Goal: Information Seeking & Learning: Learn about a topic

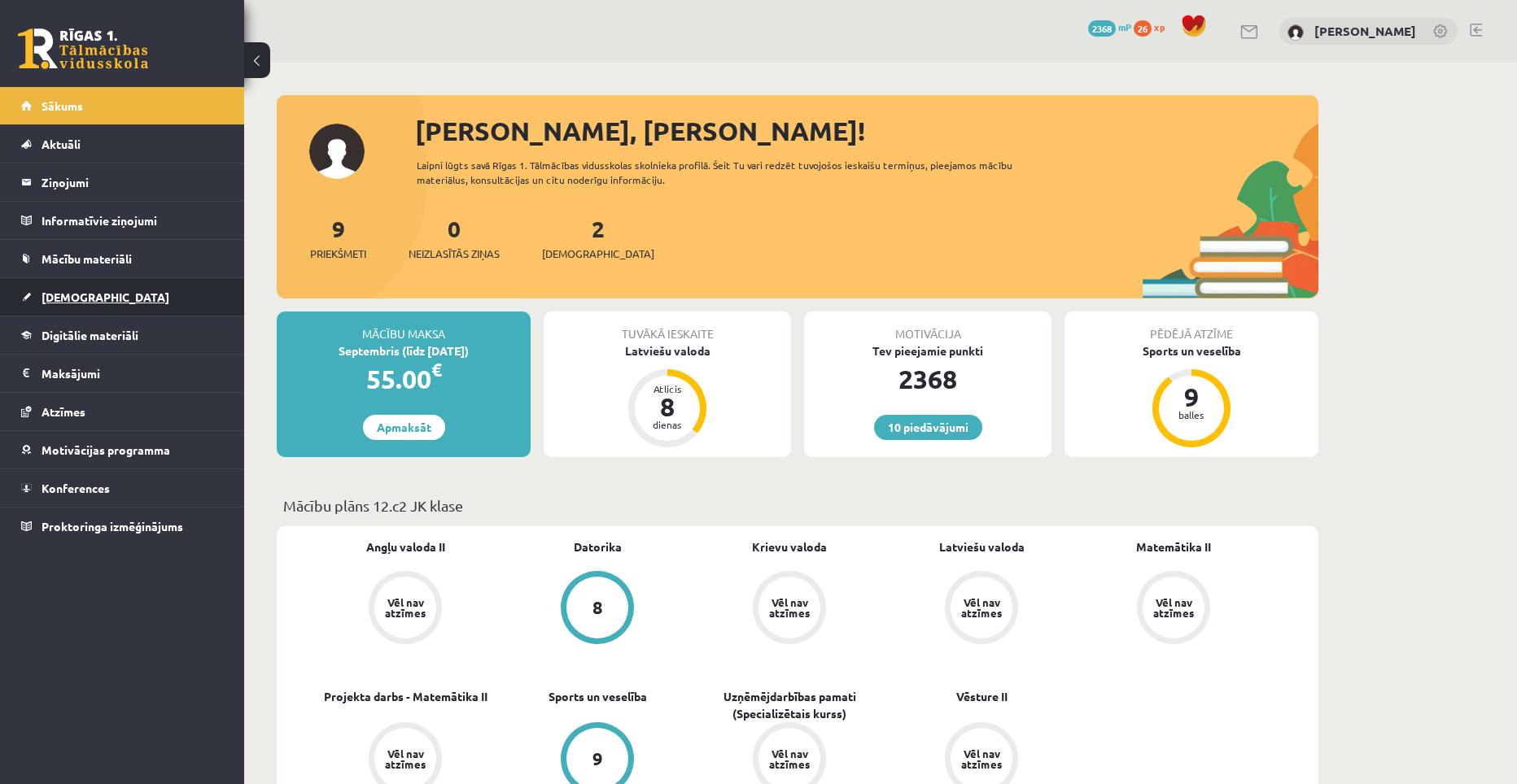
click at [46, 295] on span "[DEMOGRAPHIC_DATA]" at bounding box center [105, 297] width 128 height 15
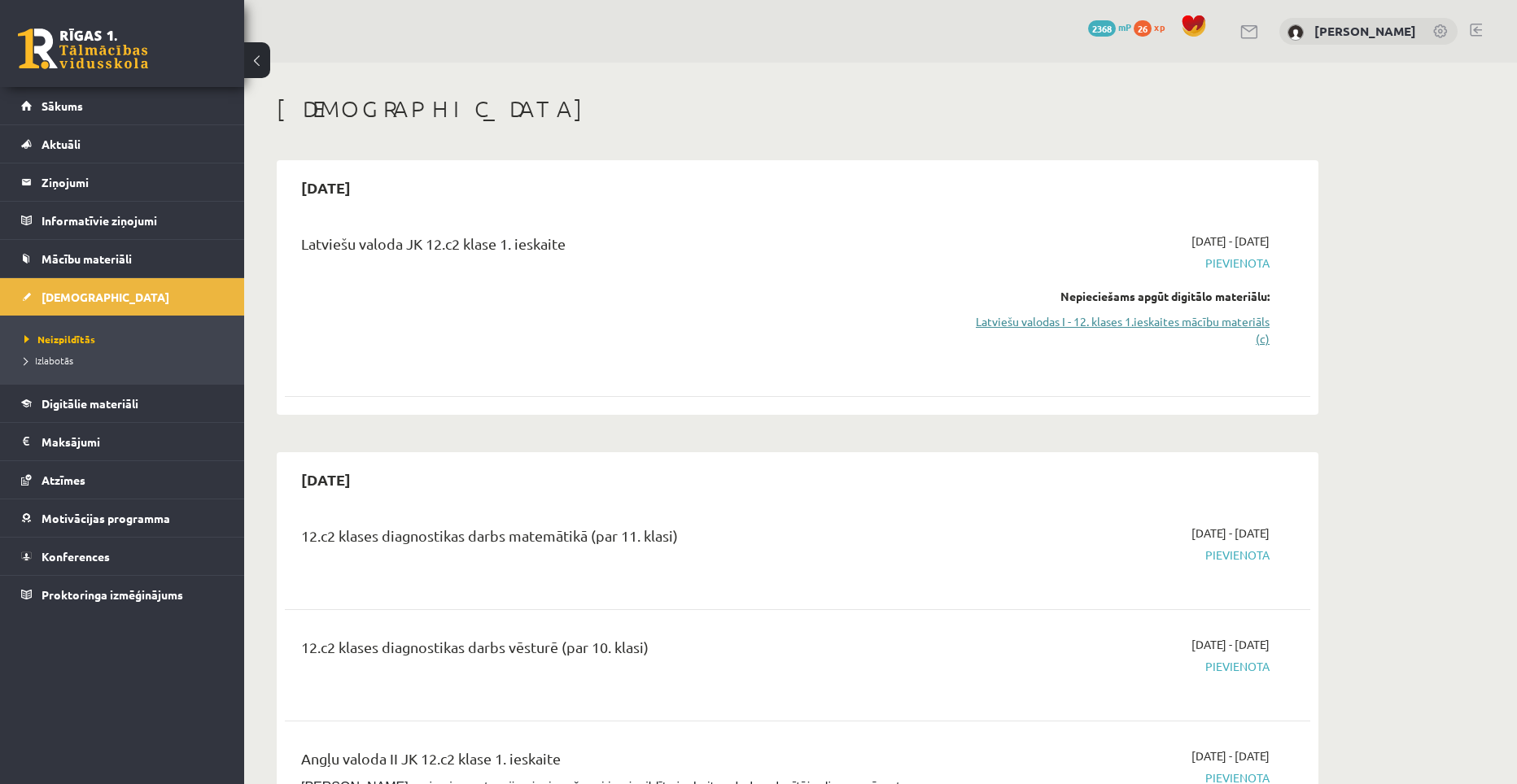
click at [1156, 319] on link "Latviešu valodas I - 12. klases 1.ieskaites mācību materiāls (c)" at bounding box center [1116, 331] width 307 height 35
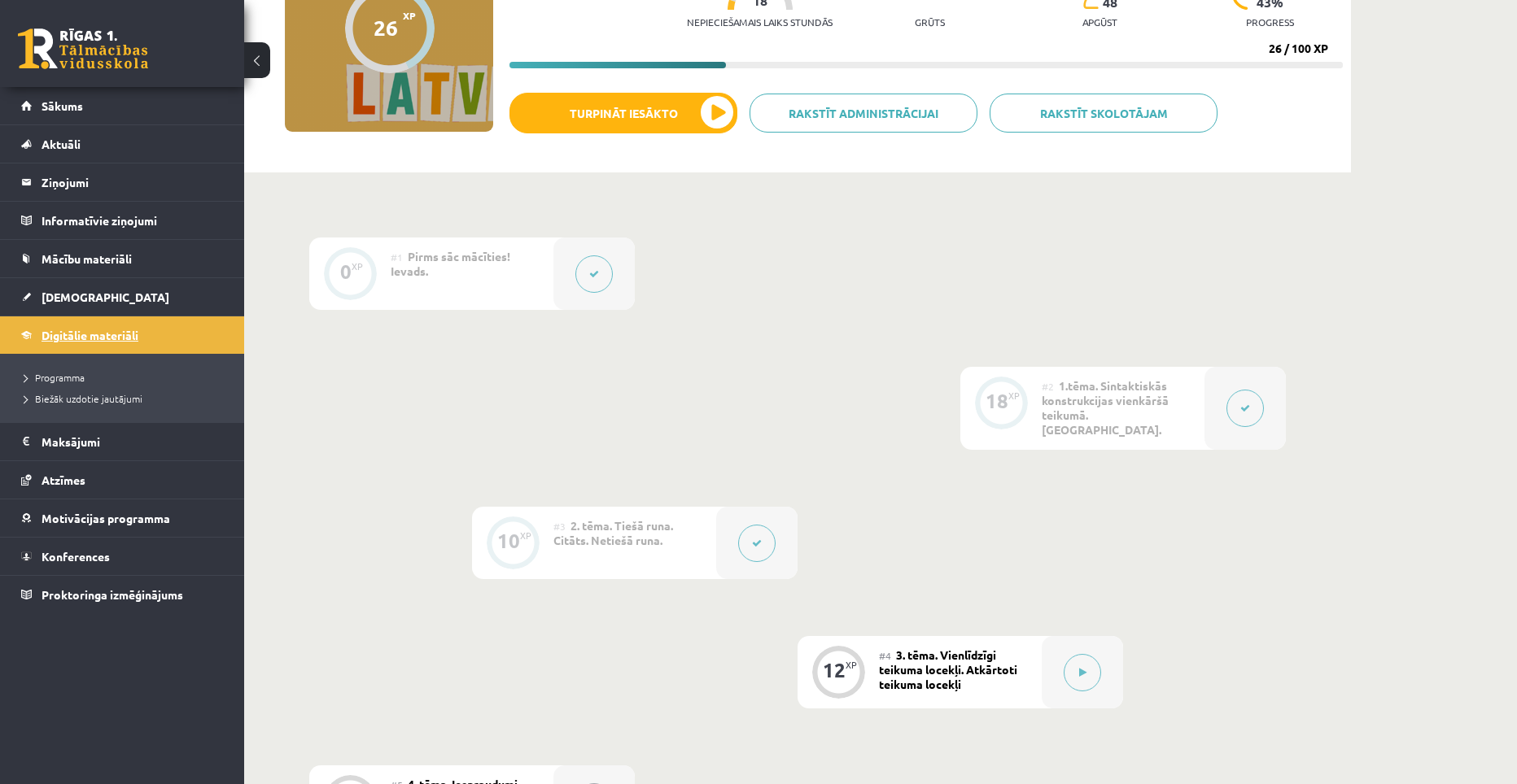
scroll to position [244, 0]
